Goal: Check status: Check status

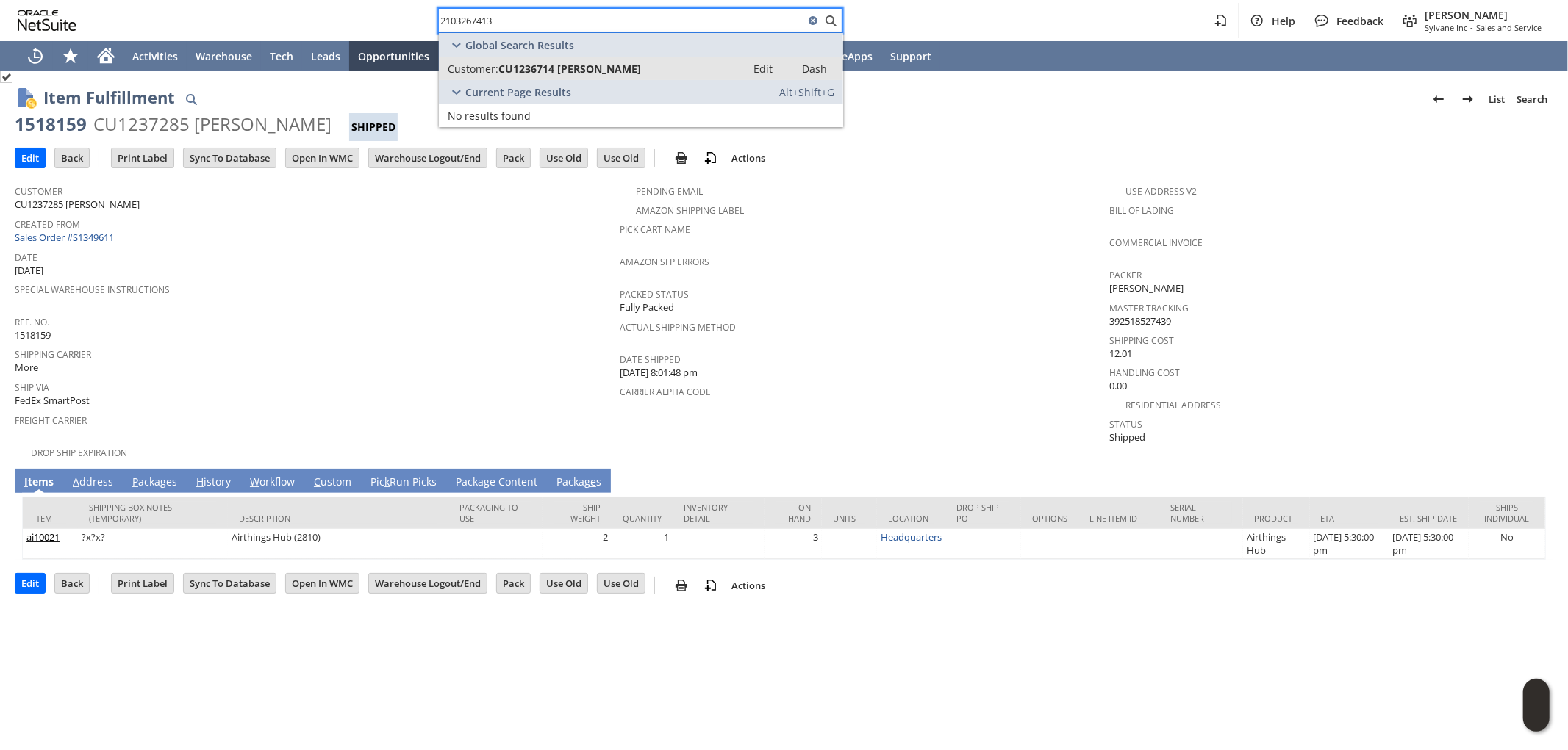
type input "2103267413"
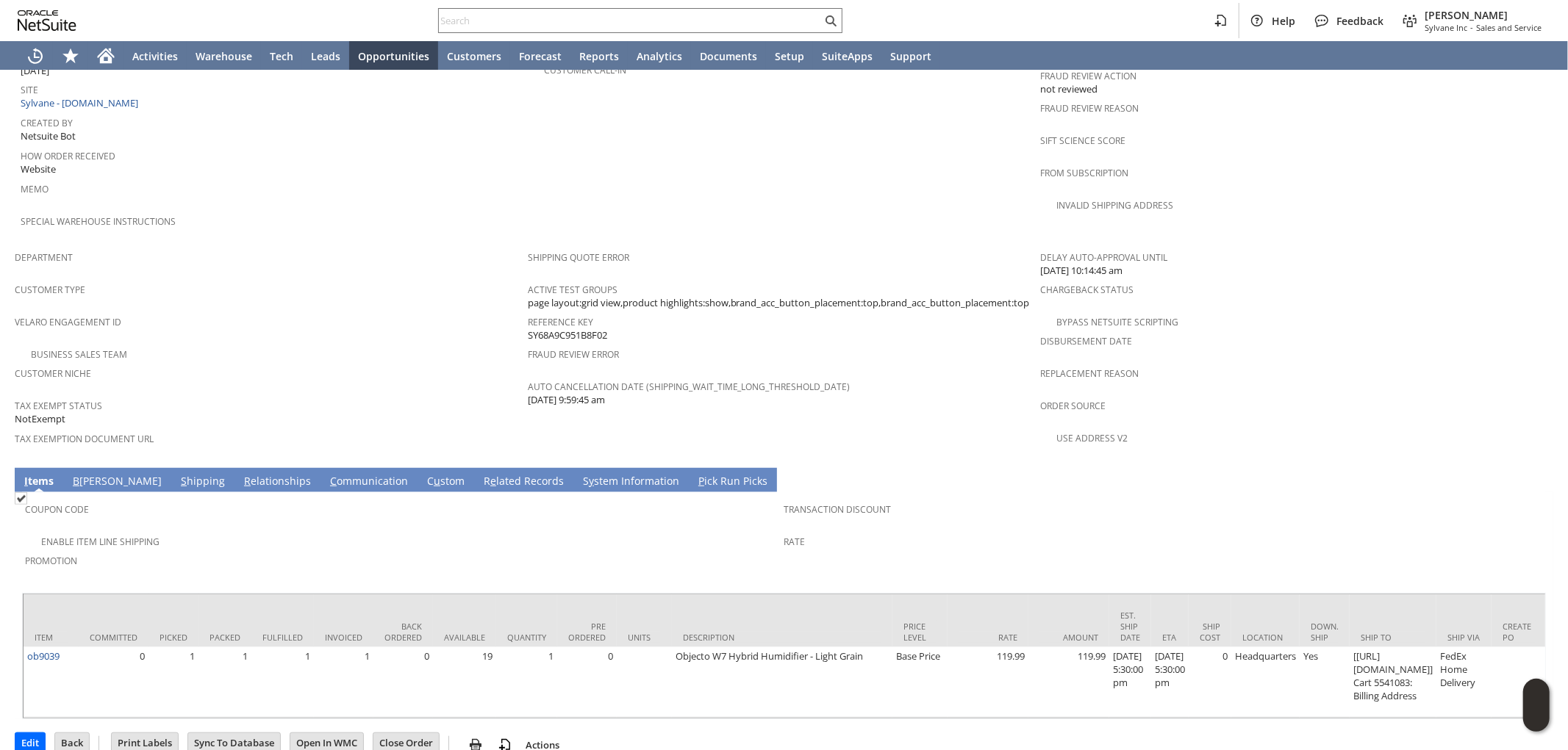
click at [178, 474] on link "S hipping" at bounding box center [203, 482] width 51 height 16
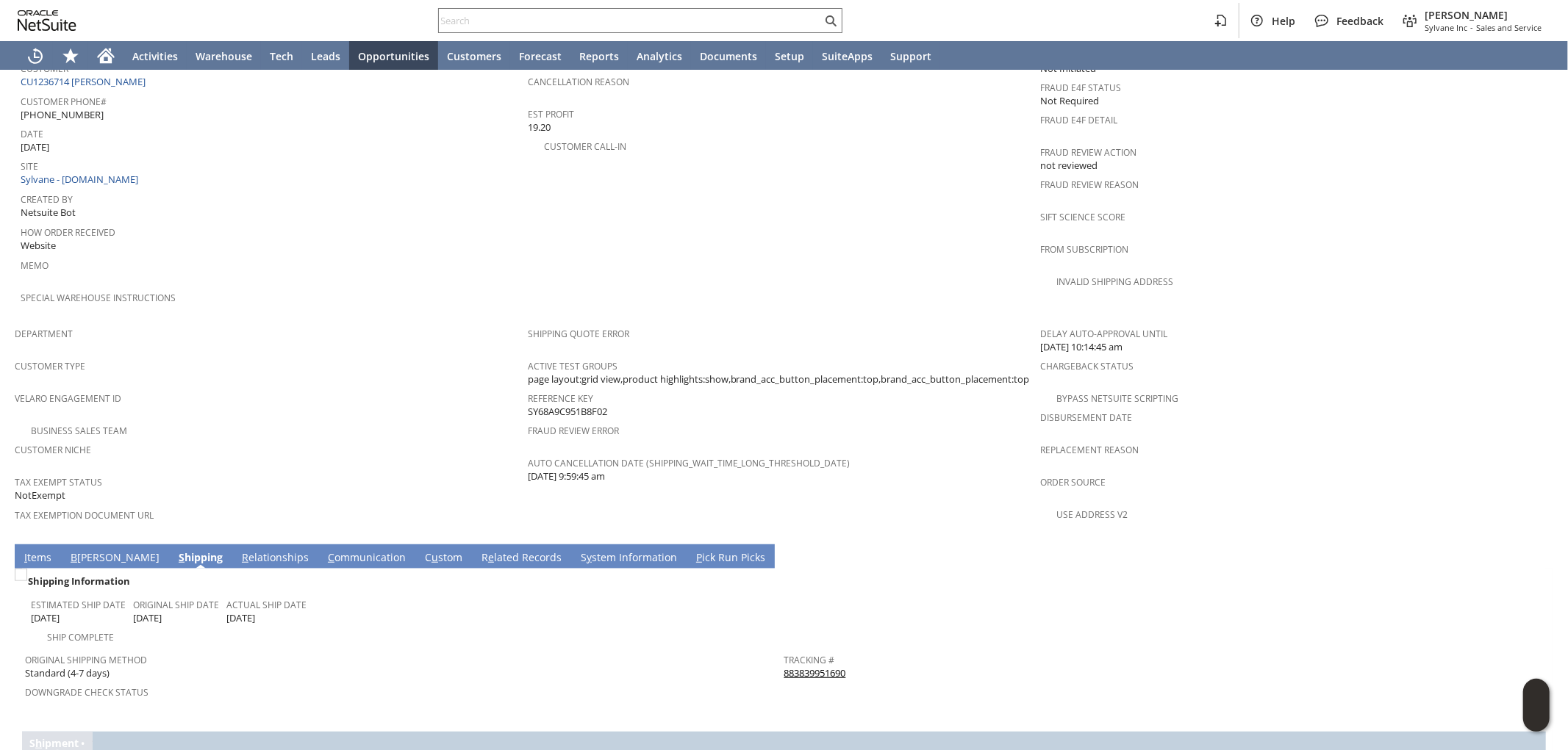
scroll to position [731, 0]
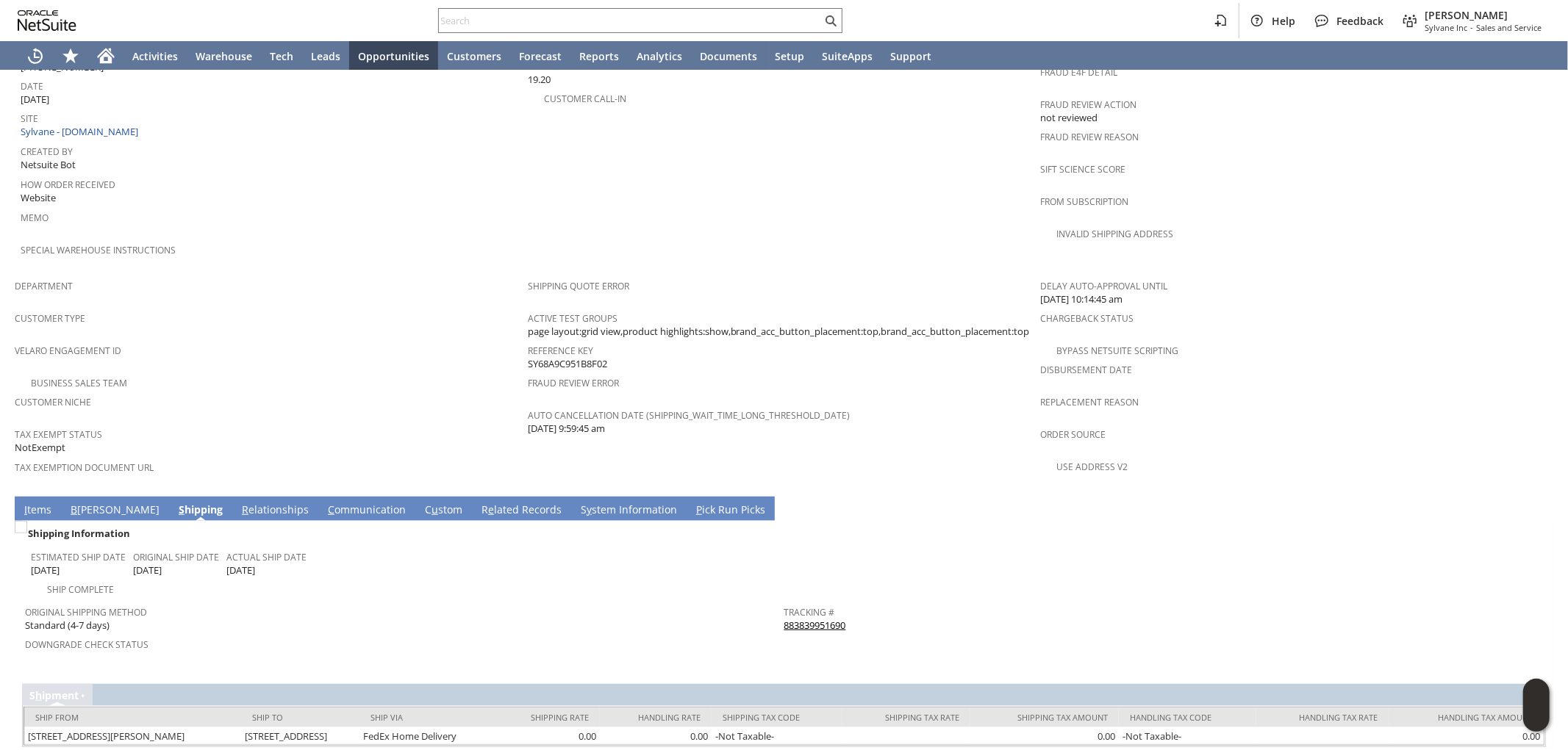
click at [15, 496] on td "I tems" at bounding box center [38, 508] width 47 height 24
drag, startPoint x: 40, startPoint y: 467, endPoint x: 200, endPoint y: 504, distance: 164.2
click at [42, 503] on link "I tems" at bounding box center [38, 511] width 35 height 16
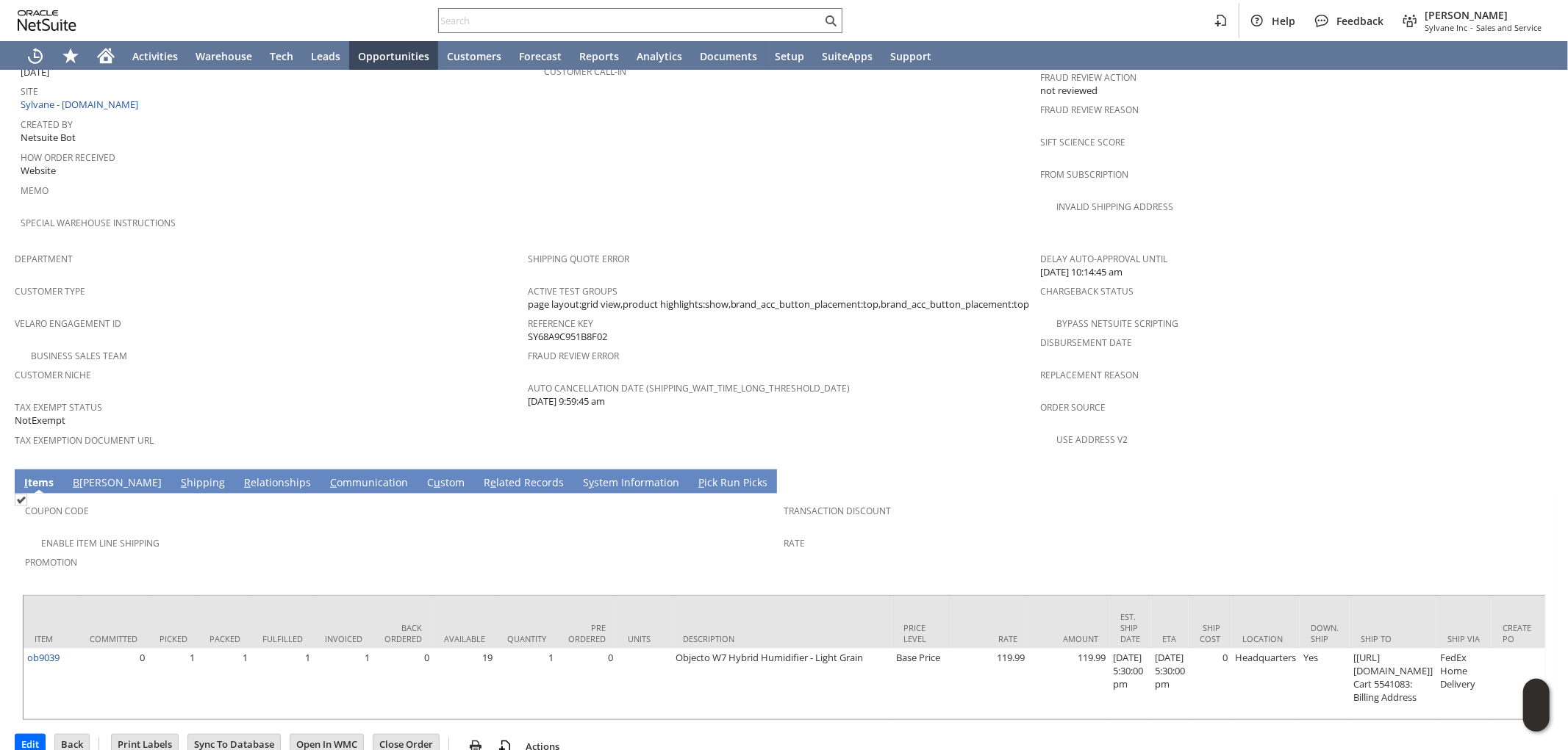
scroll to position [760, 0]
click at [178, 474] on link "S hipping" at bounding box center [203, 482] width 51 height 16
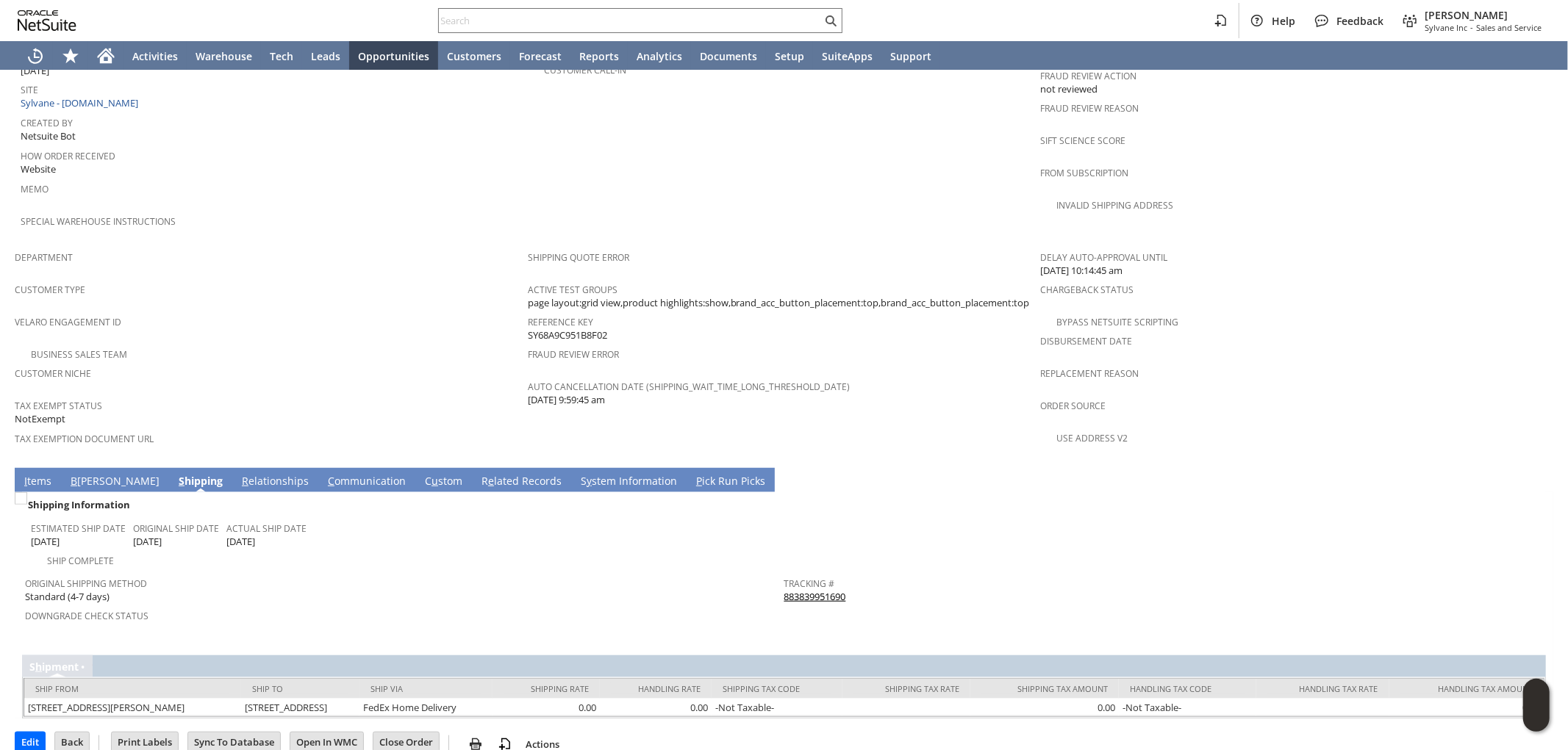
scroll to position [731, 0]
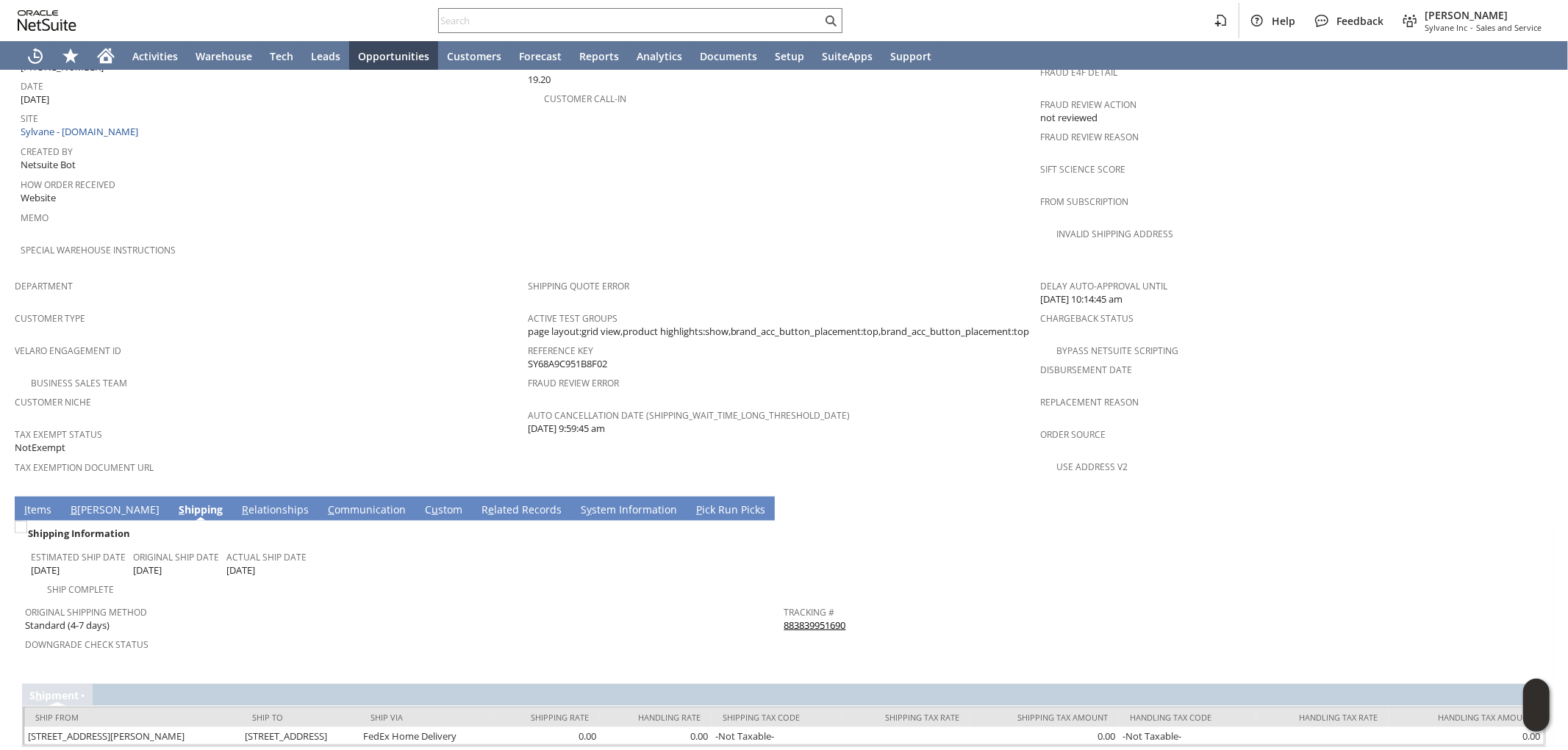
click at [33, 503] on link "I tems" at bounding box center [38, 511] width 35 height 16
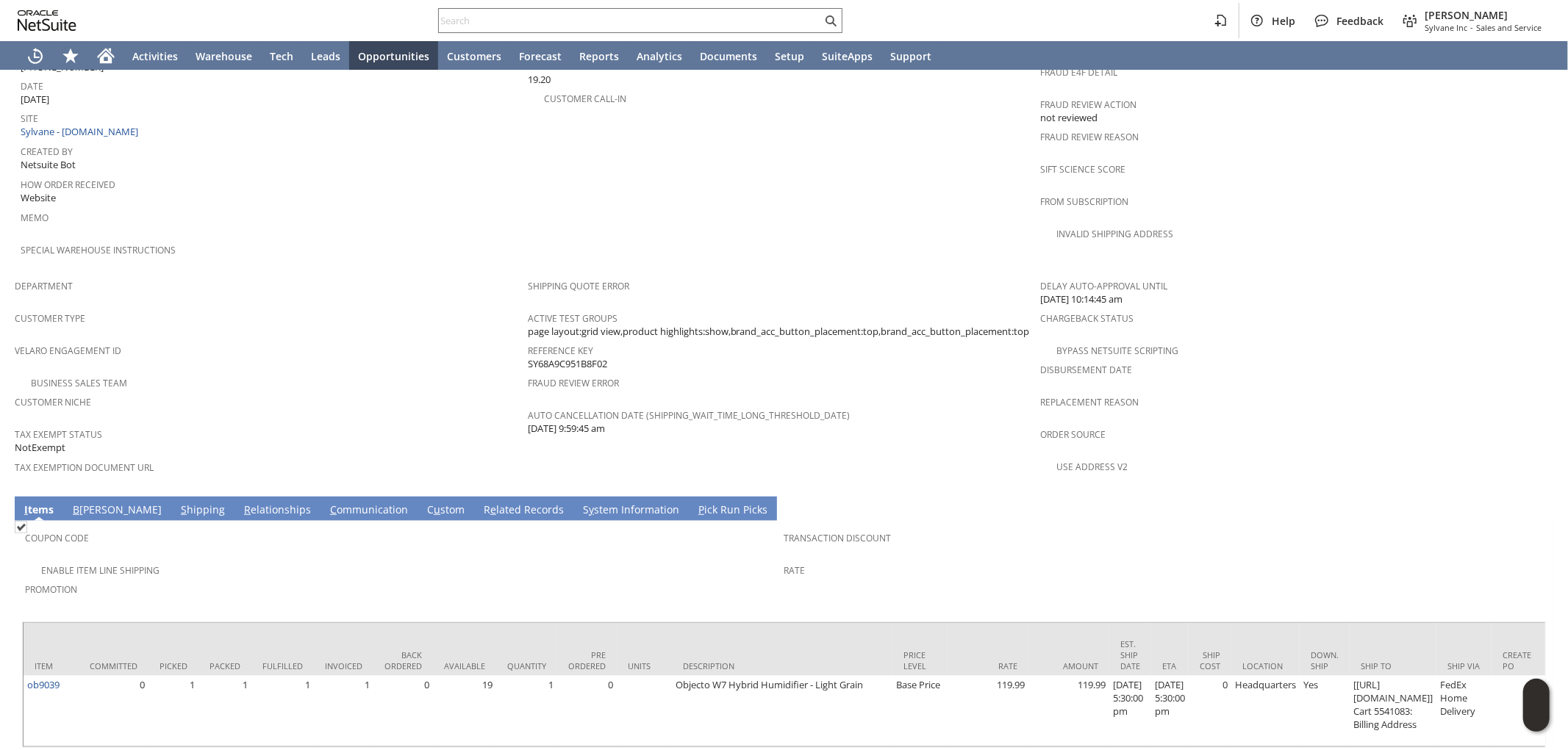
click at [178, 503] on link "S hipping" at bounding box center [203, 511] width 51 height 16
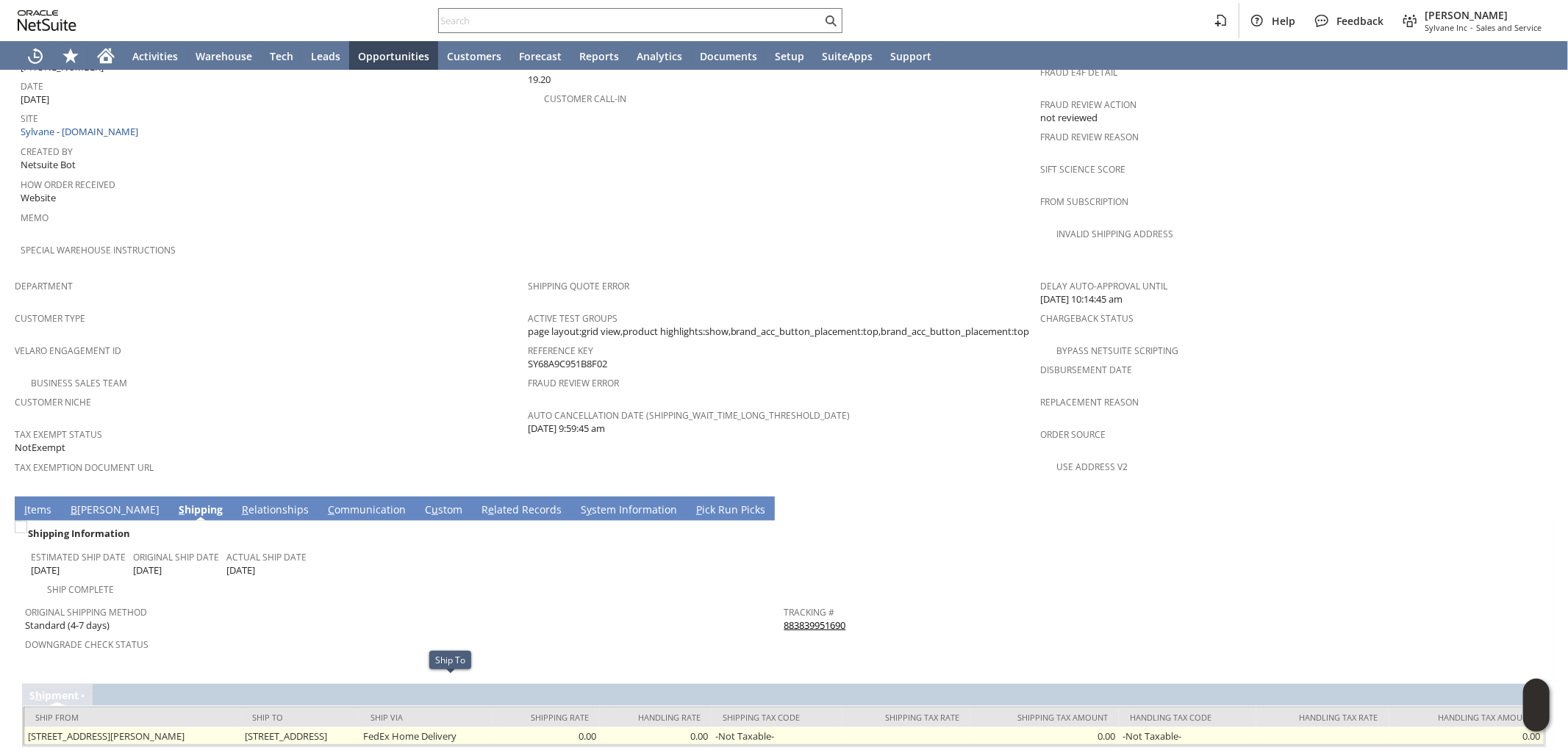
drag, startPoint x: 295, startPoint y: 682, endPoint x: 403, endPoint y: 684, distance: 108.0
click at [360, 728] on td "18777 Stone Oak Pkwy Apt 1527 San Antonio TX 78258 United States" at bounding box center [300, 737] width 118 height 18
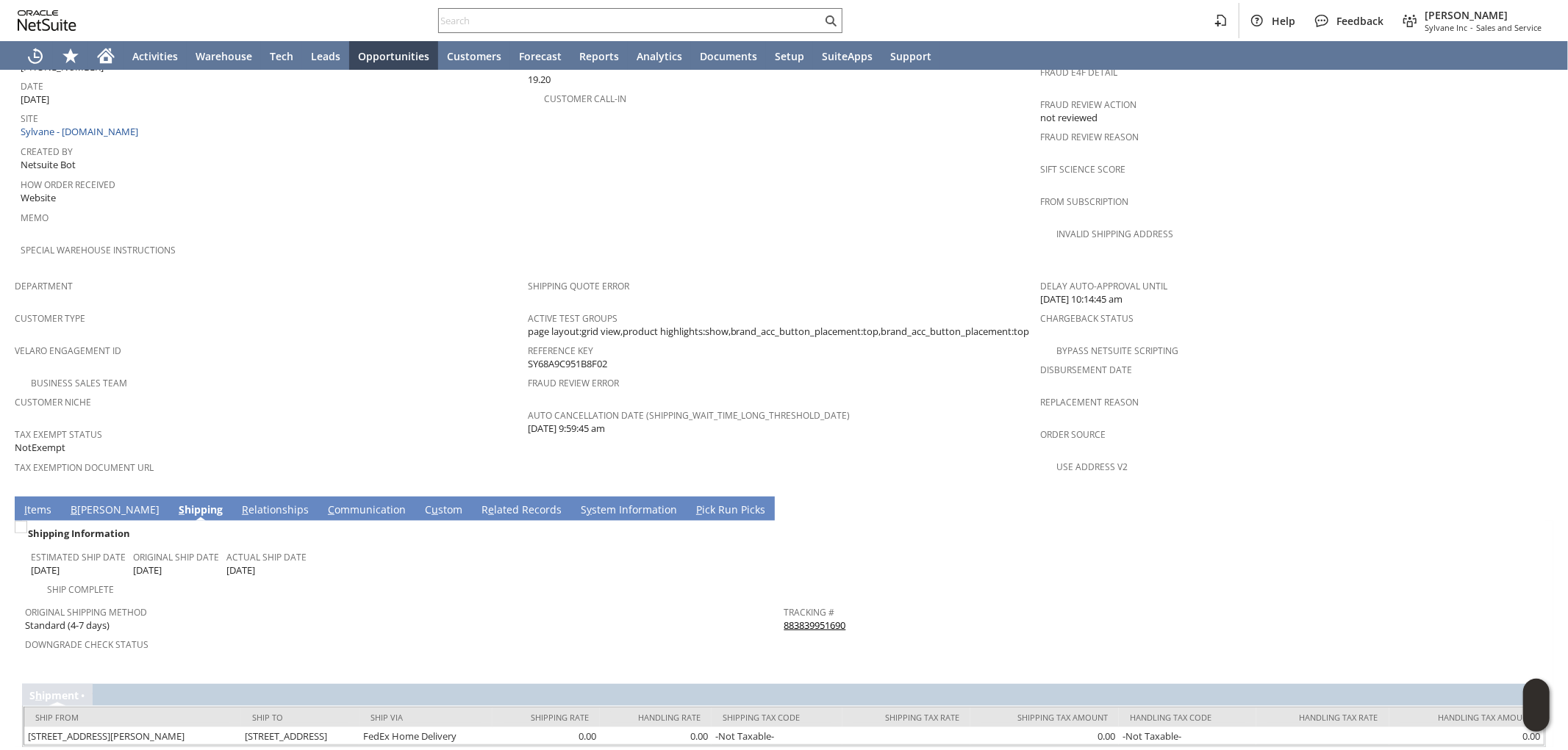
click at [33, 503] on link "I tems" at bounding box center [38, 511] width 35 height 16
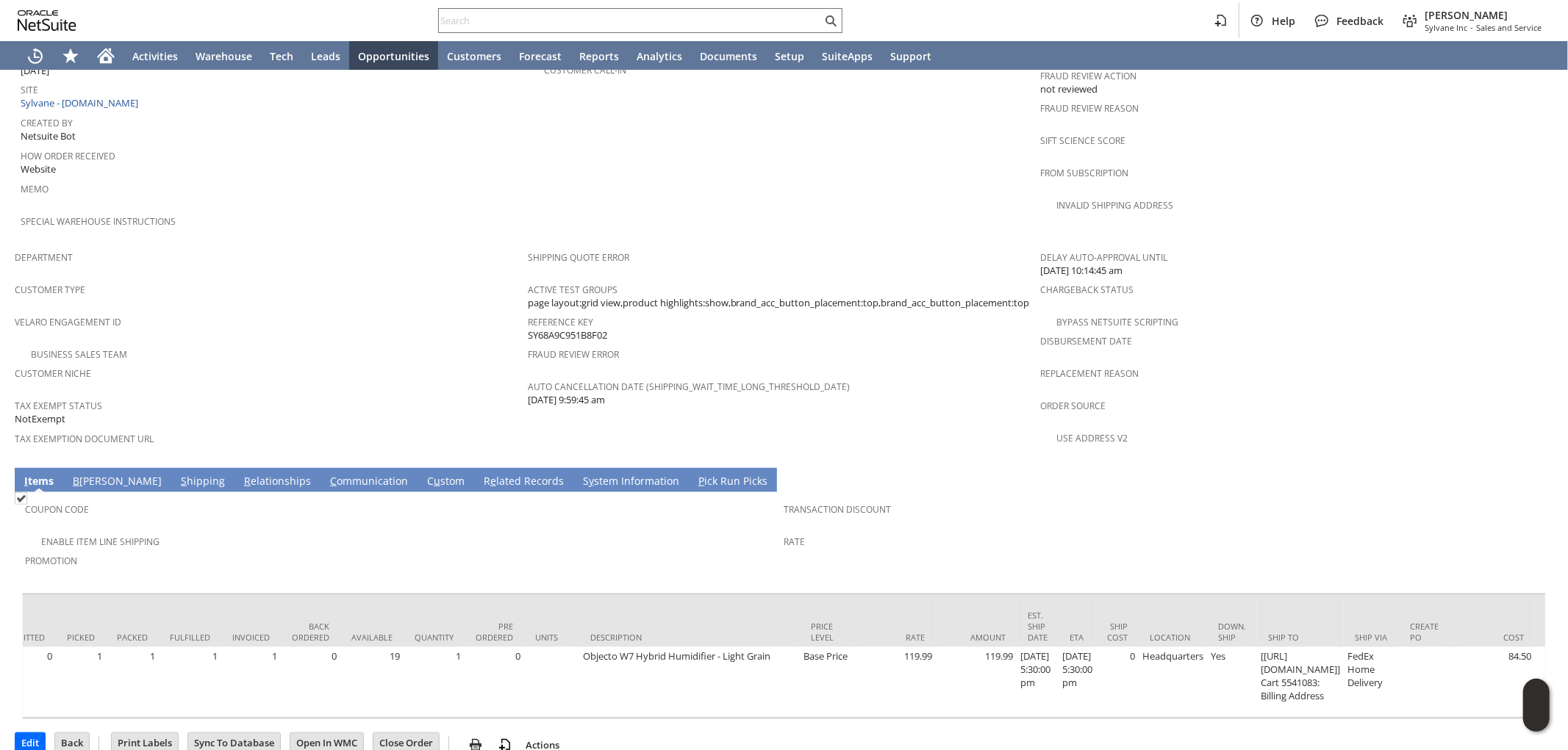
scroll to position [0, 0]
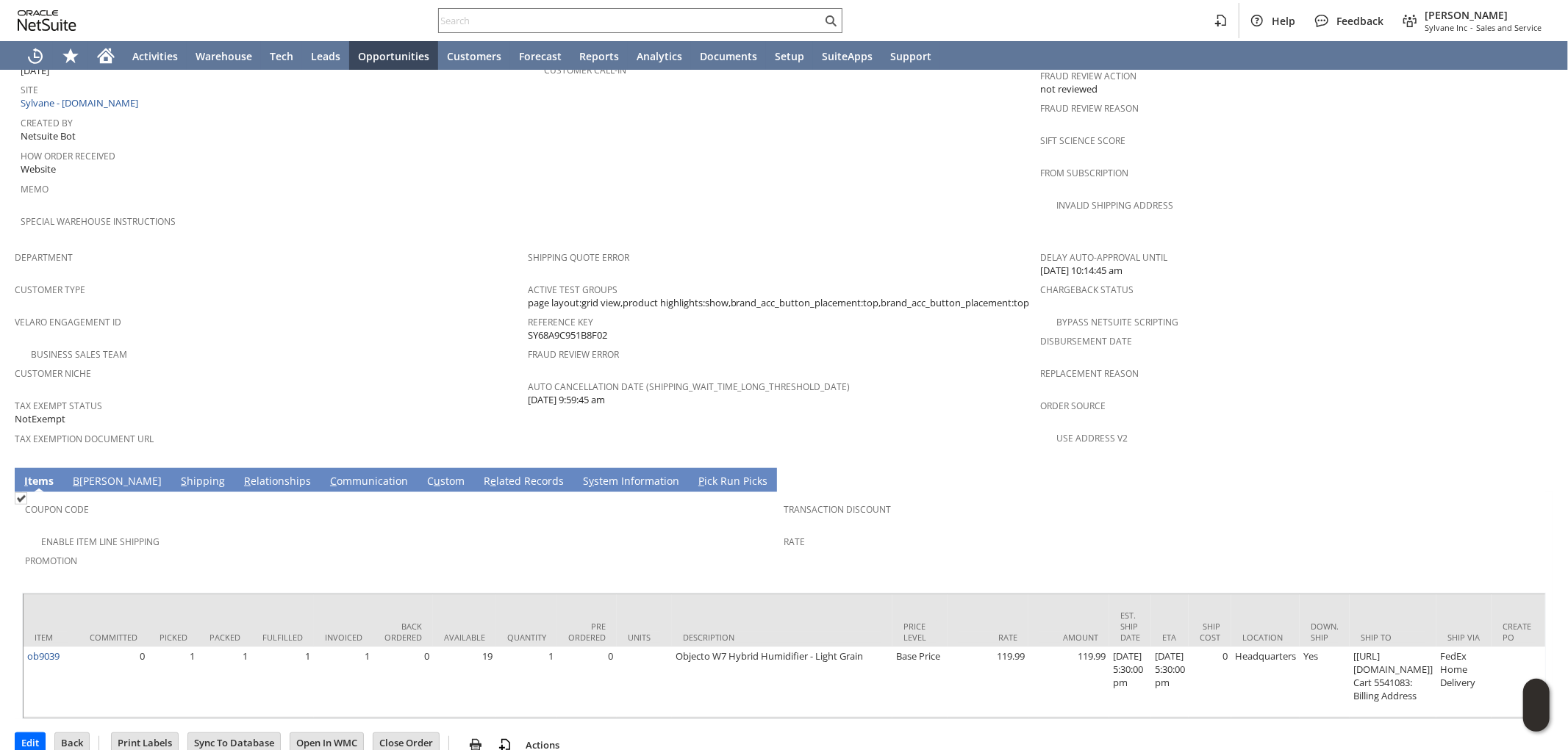
click at [178, 474] on link "S hipping" at bounding box center [203, 482] width 51 height 16
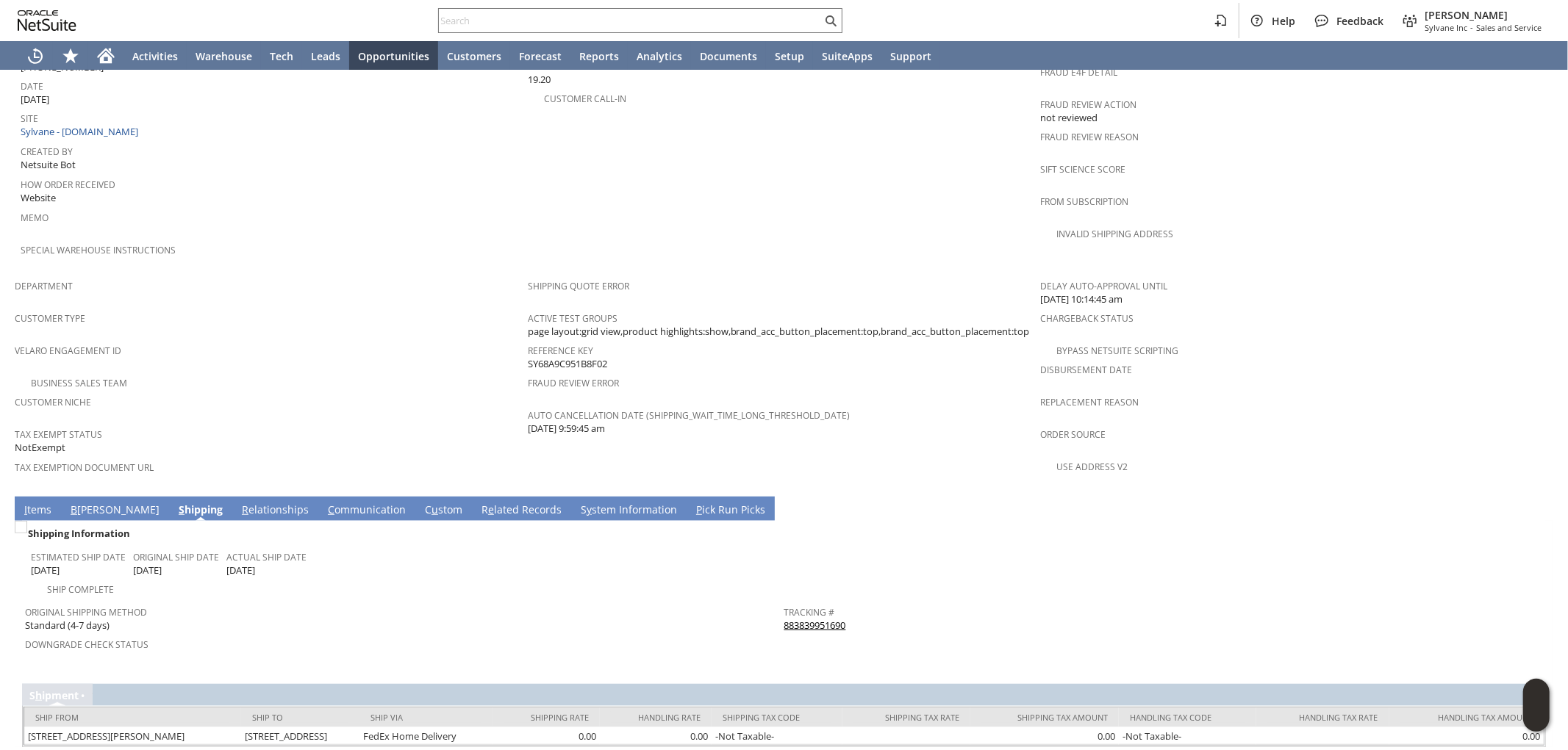
click at [24, 503] on span "I" at bounding box center [25, 510] width 3 height 14
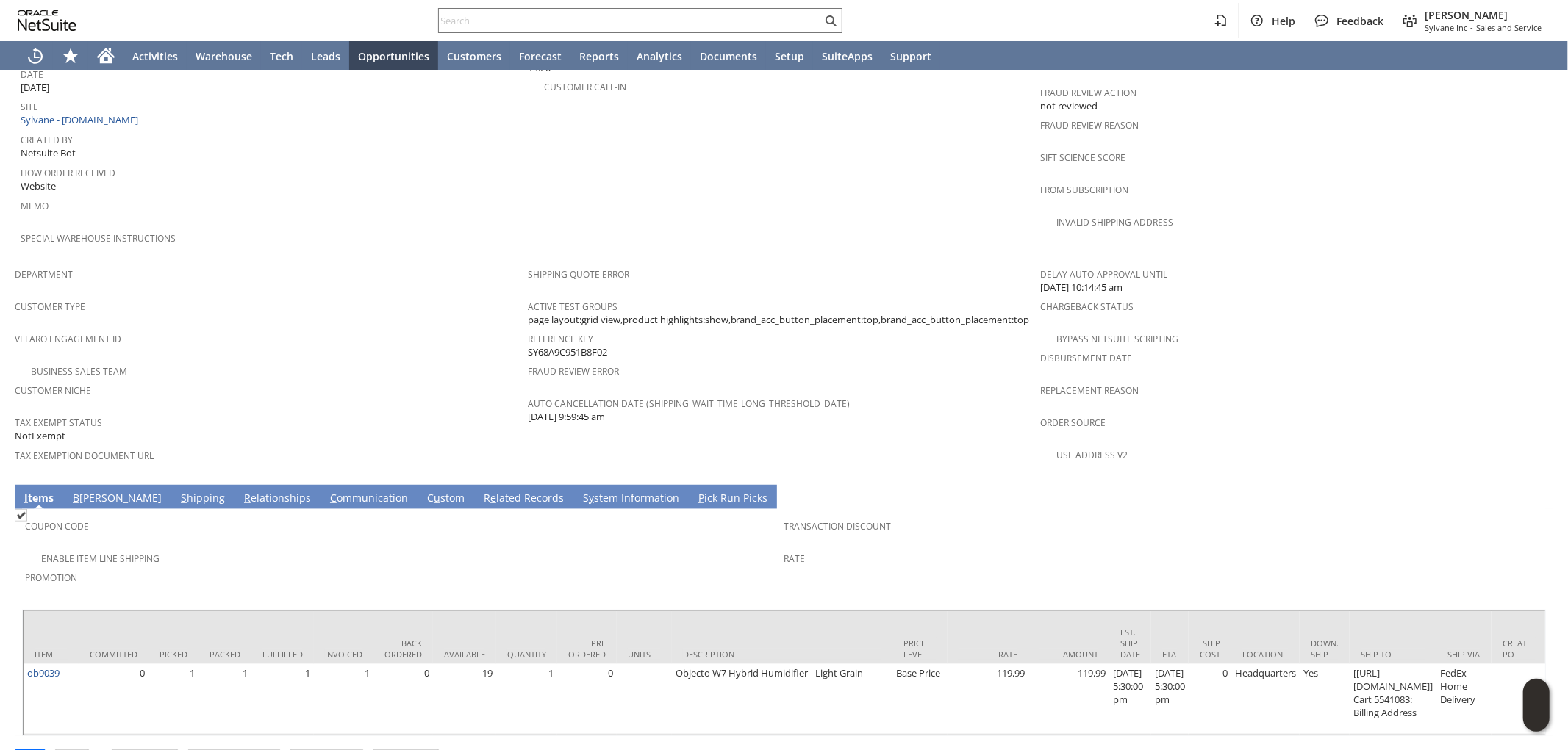
scroll to position [760, 0]
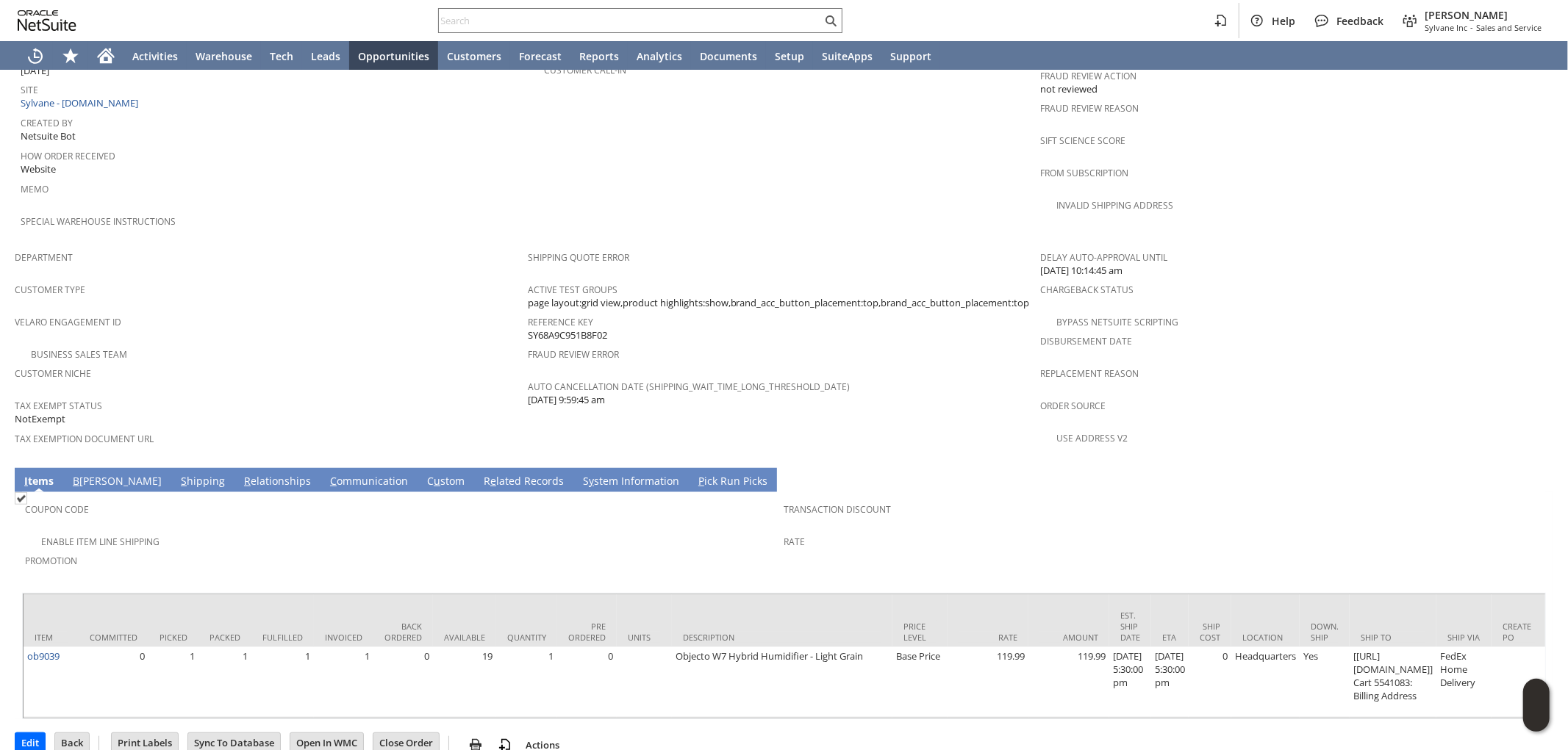
click at [525, 550] on div "Promotion" at bounding box center [401, 565] width 752 height 30
click at [1010, 532] on td "Transaction Discount Rate" at bounding box center [1164, 539] width 759 height 88
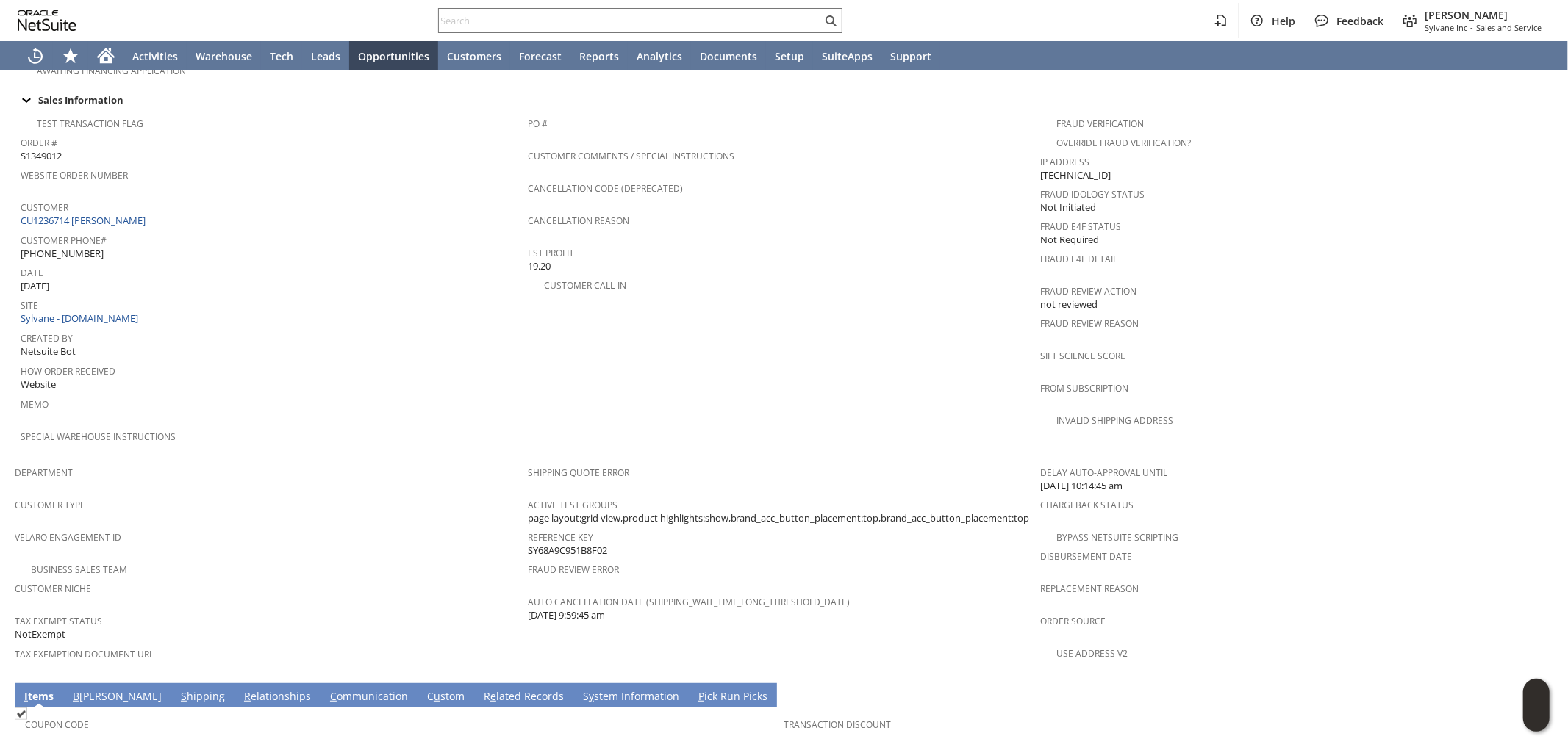
scroll to position [597, 0]
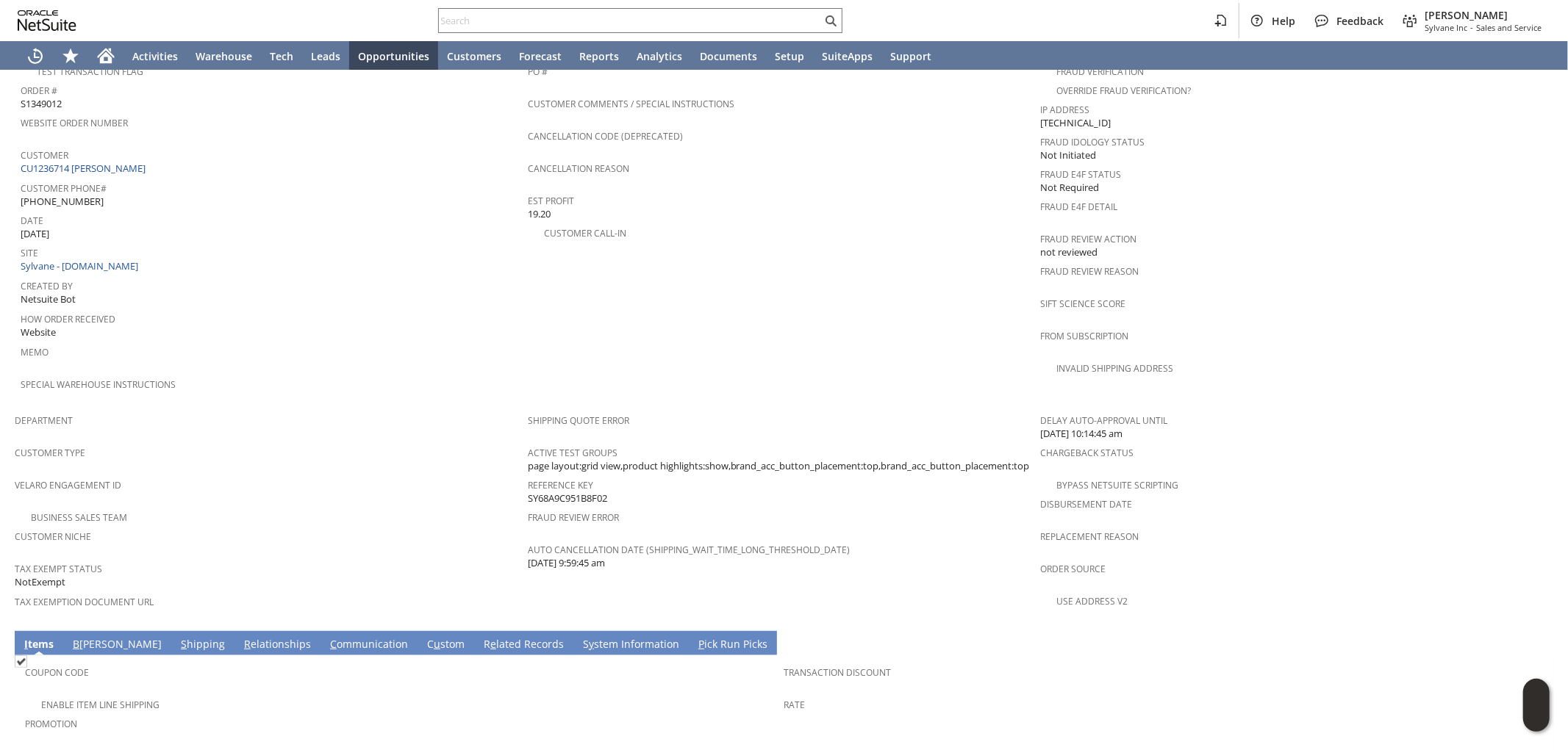
click at [358, 694] on div "Enable Item Line Shipping" at bounding box center [404, 703] width 759 height 18
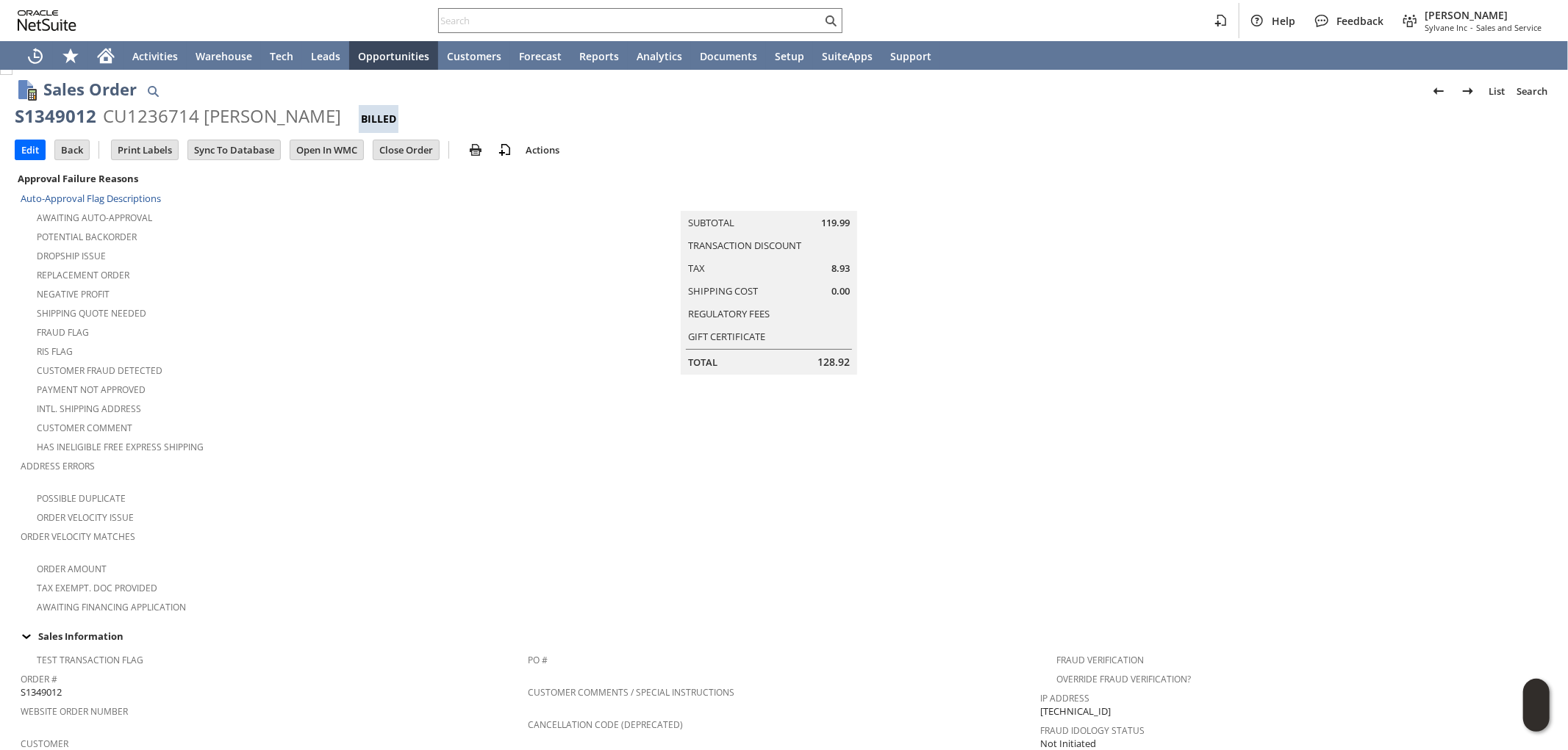
scroll to position [0, 0]
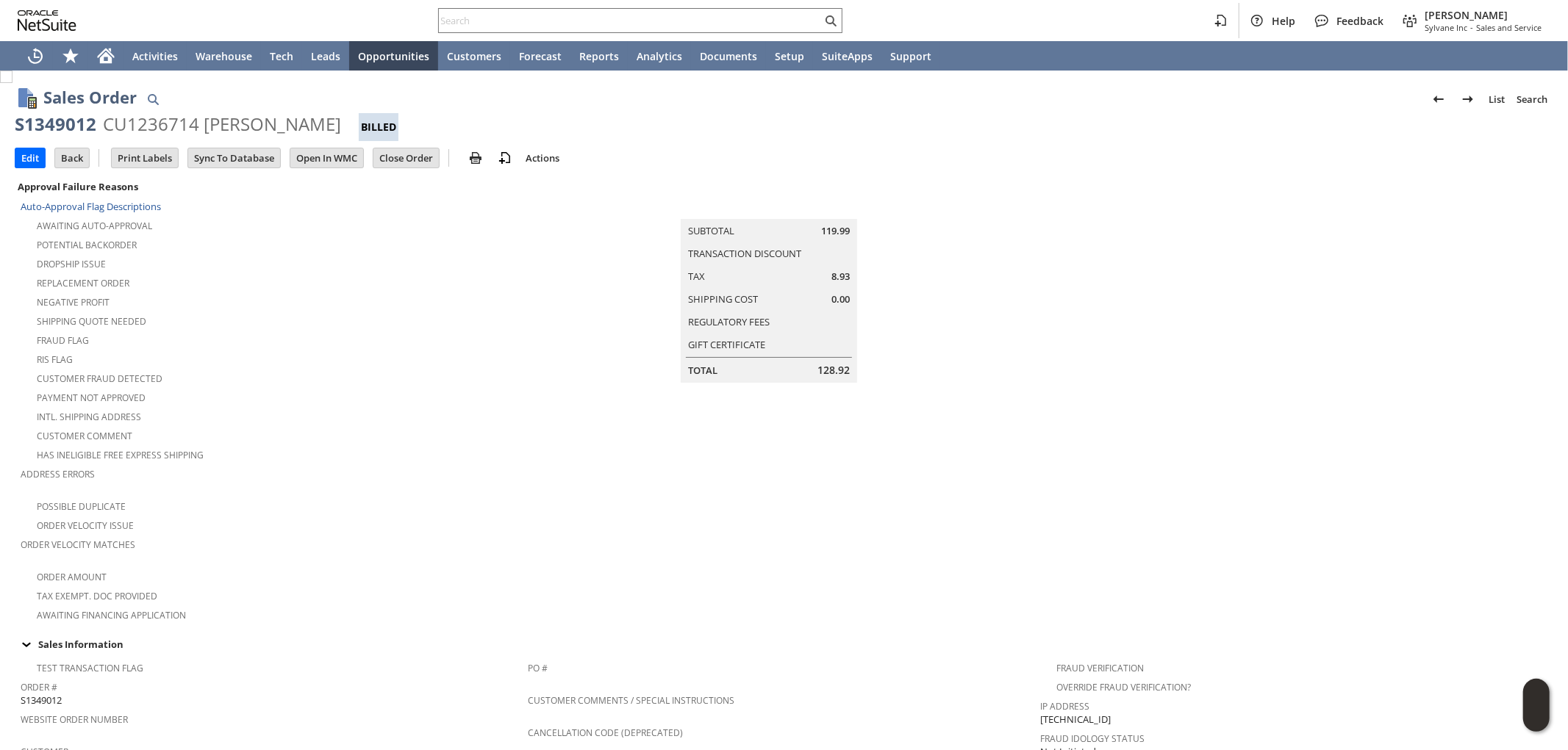
click at [435, 515] on div "Order Velocity Issue" at bounding box center [274, 524] width 507 height 18
